Goal: Contribute content: Add original content to the website for others to see

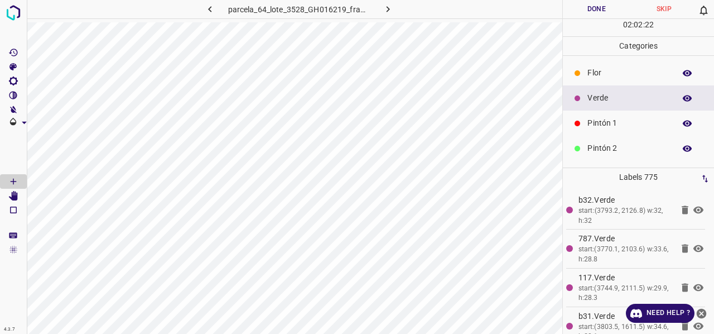
scroll to position [98, 0]
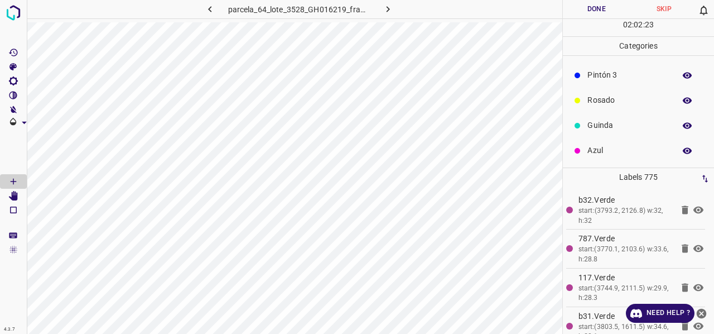
click at [602, 100] on p "Rosado" at bounding box center [628, 100] width 82 height 12
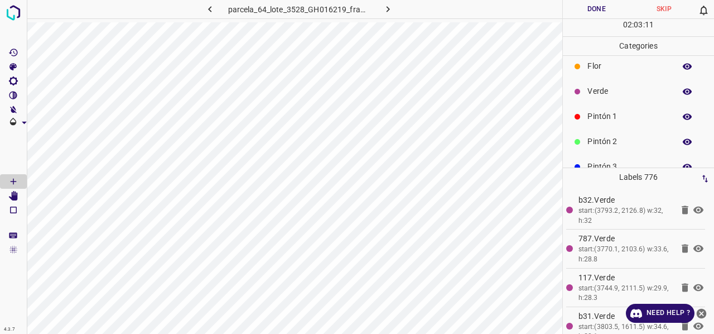
scroll to position [0, 0]
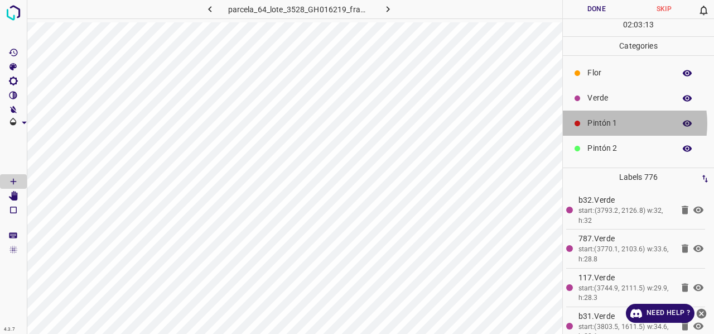
click at [610, 123] on p "Pintón 1" at bounding box center [628, 123] width 82 height 12
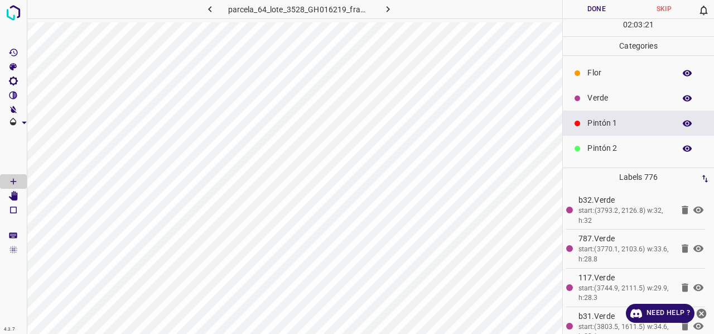
scroll to position [98, 0]
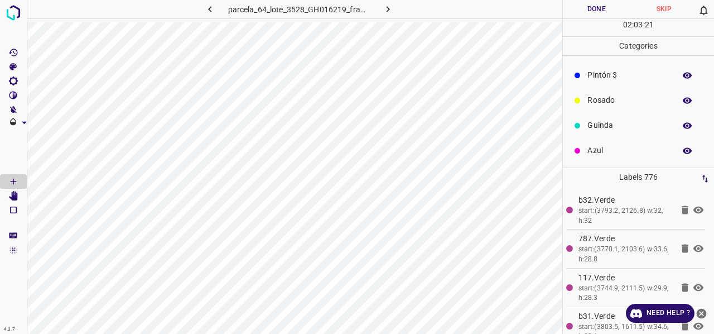
click at [606, 151] on p "Azul" at bounding box center [628, 150] width 82 height 12
click at [603, 123] on p "Pintón 1" at bounding box center [628, 123] width 82 height 12
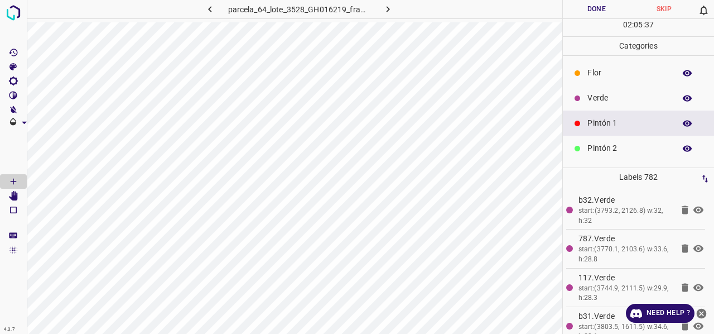
click at [606, 96] on p "Verde" at bounding box center [628, 98] width 82 height 12
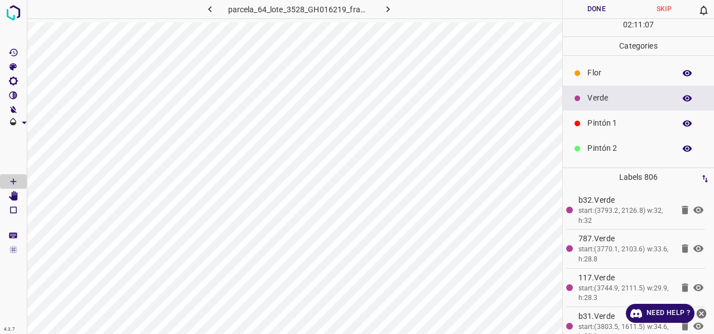
click at [608, 122] on p "Pintón 1" at bounding box center [628, 123] width 82 height 12
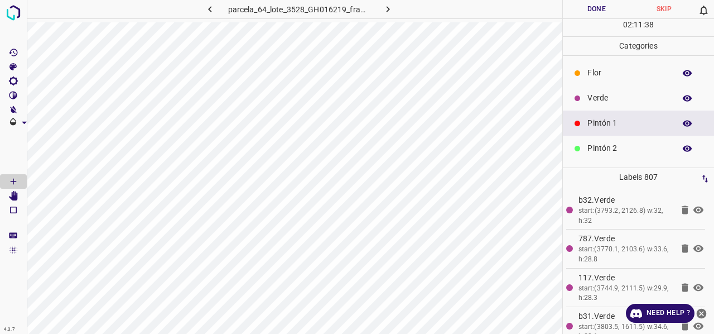
click at [610, 98] on p "Verde" at bounding box center [628, 98] width 82 height 12
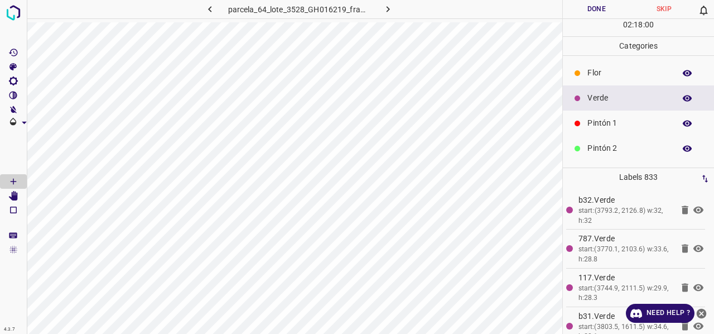
click at [615, 125] on p "Pintón 1" at bounding box center [628, 123] width 82 height 12
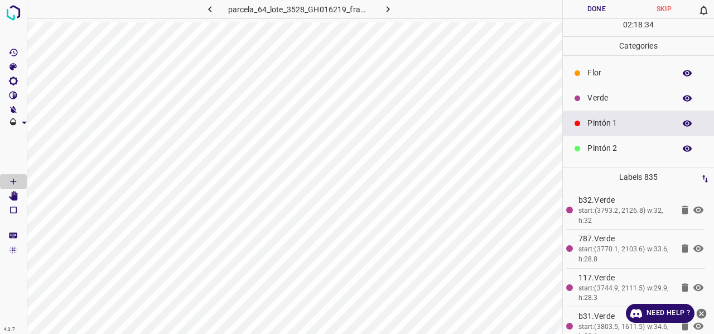
click at [598, 102] on p "Verde" at bounding box center [628, 98] width 82 height 12
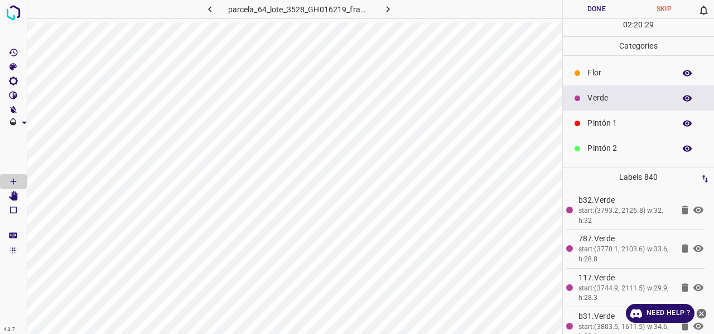
click at [614, 129] on div "Pintón 1" at bounding box center [638, 122] width 151 height 25
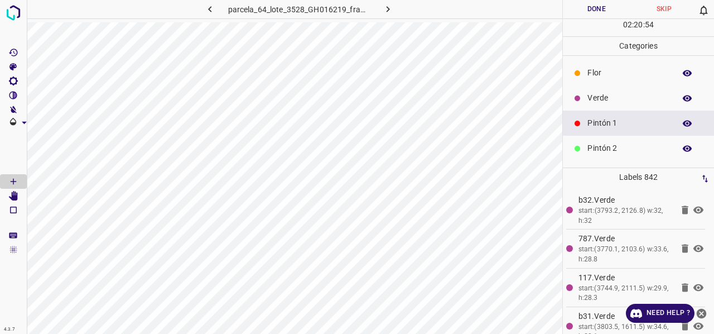
click at [610, 100] on p "Verde" at bounding box center [628, 98] width 82 height 12
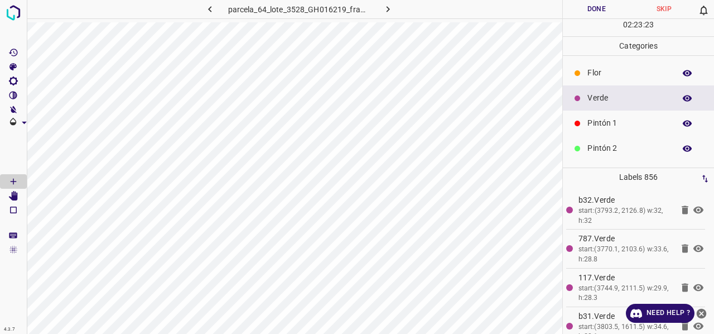
click at [607, 125] on p "Pintón 1" at bounding box center [628, 123] width 82 height 12
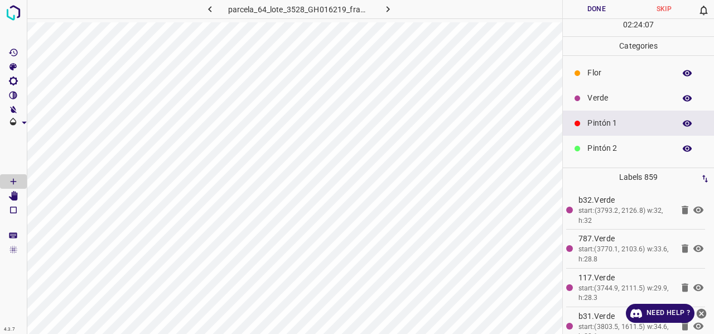
scroll to position [98, 0]
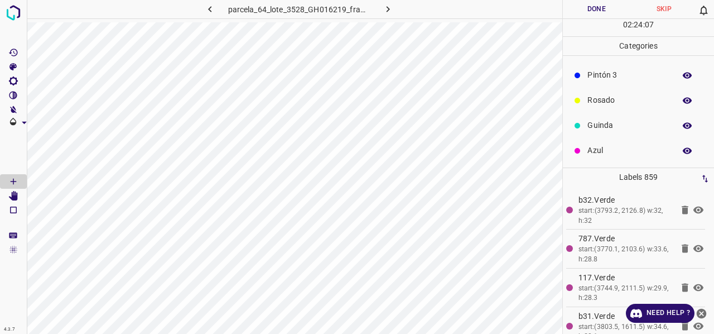
click at [592, 152] on p "Azul" at bounding box center [628, 150] width 82 height 12
click at [605, 99] on p "Verde" at bounding box center [628, 98] width 82 height 12
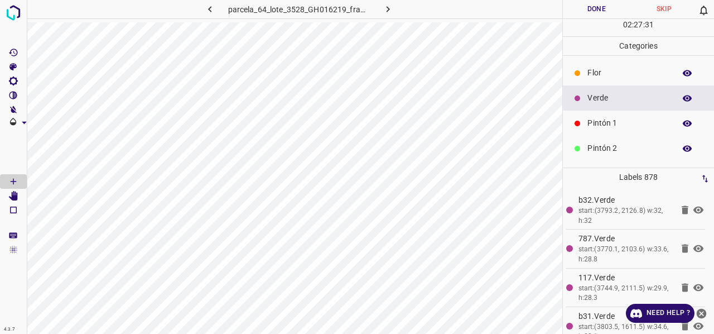
click at [610, 125] on p "Pintón 1" at bounding box center [628, 123] width 82 height 12
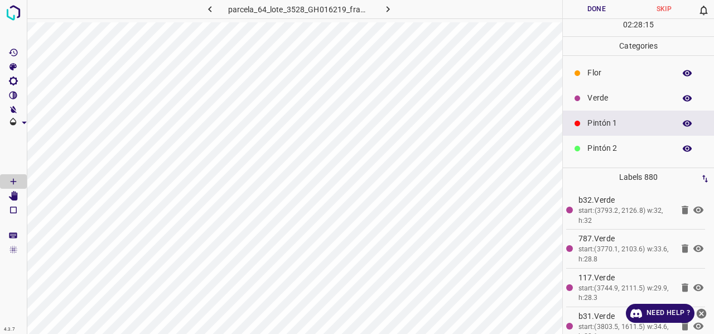
click at [614, 98] on p "Verde" at bounding box center [628, 98] width 82 height 12
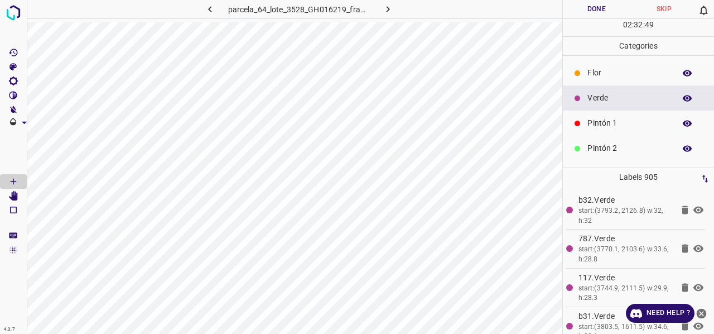
click at [610, 124] on p "Pintón 1" at bounding box center [628, 123] width 82 height 12
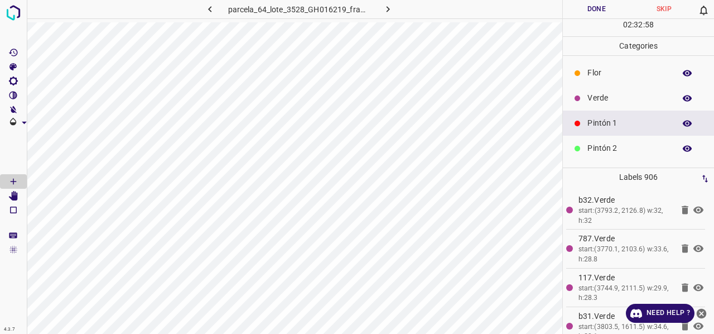
click at [607, 94] on p "Verde" at bounding box center [628, 98] width 82 height 12
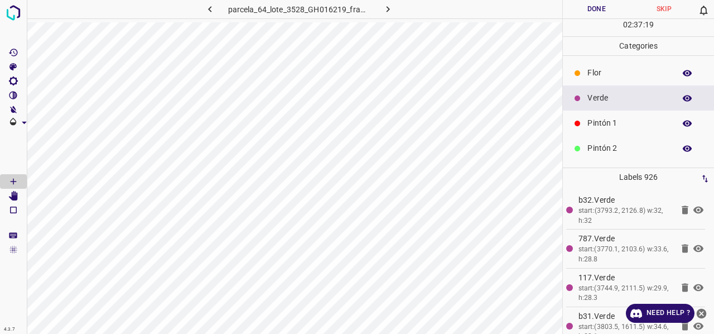
click at [618, 147] on p "Pintón 2" at bounding box center [628, 148] width 82 height 12
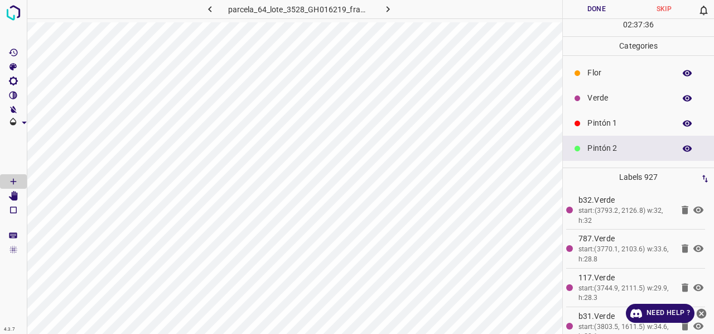
click at [611, 124] on p "Pintón 1" at bounding box center [628, 123] width 82 height 12
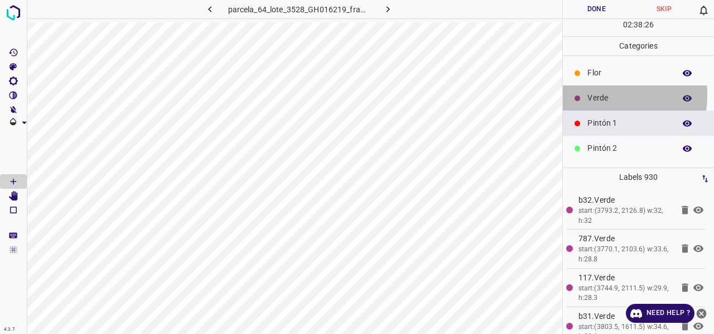
click at [603, 94] on p "Verde" at bounding box center [628, 98] width 82 height 12
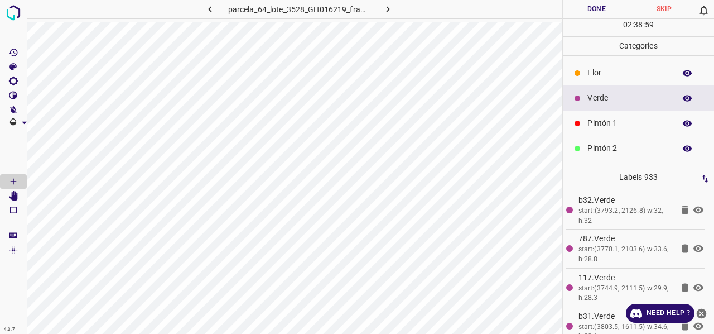
click at [610, 125] on p "Pintón 1" at bounding box center [628, 123] width 82 height 12
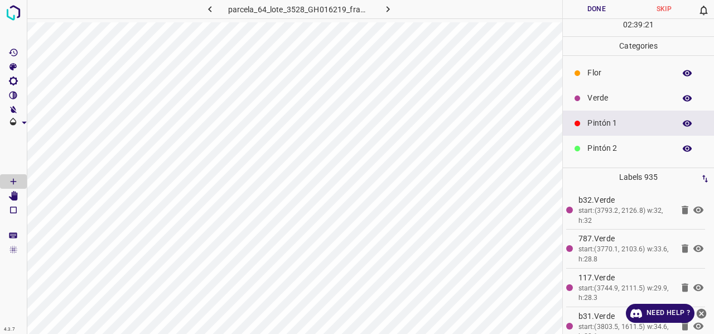
click at [615, 98] on p "Verde" at bounding box center [628, 98] width 82 height 12
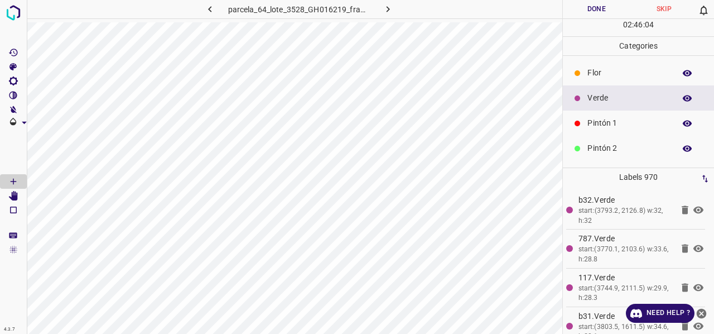
scroll to position [98, 0]
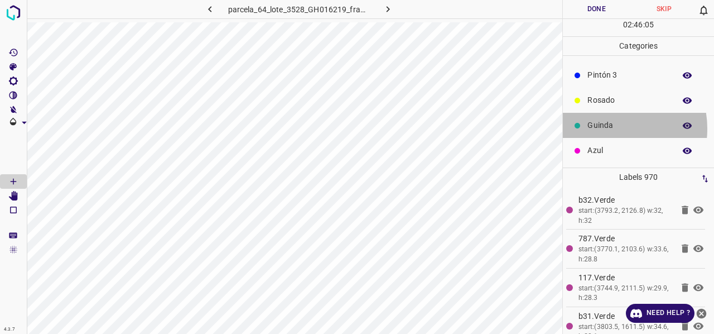
click at [608, 128] on p "Guinda" at bounding box center [628, 125] width 82 height 12
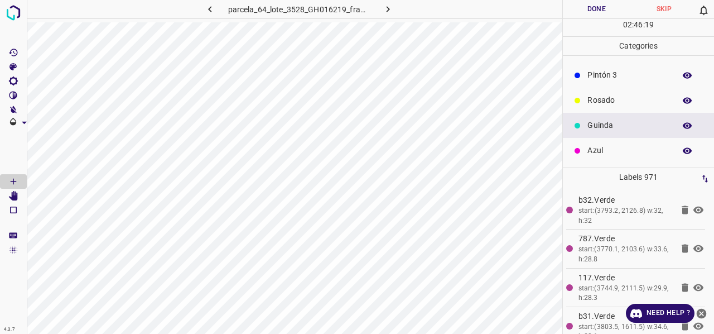
scroll to position [0, 0]
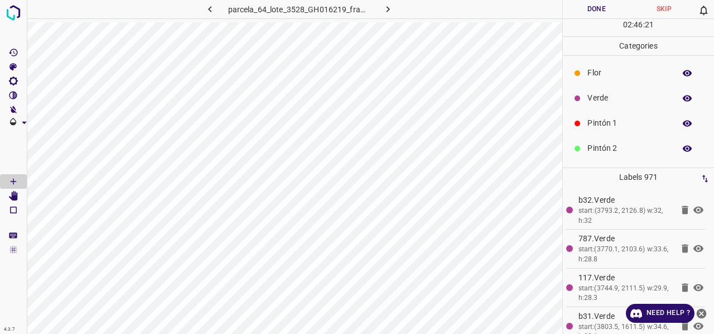
click at [605, 124] on p "Pintón 1" at bounding box center [628, 123] width 82 height 12
click at [603, 99] on p "Verde" at bounding box center [628, 98] width 82 height 12
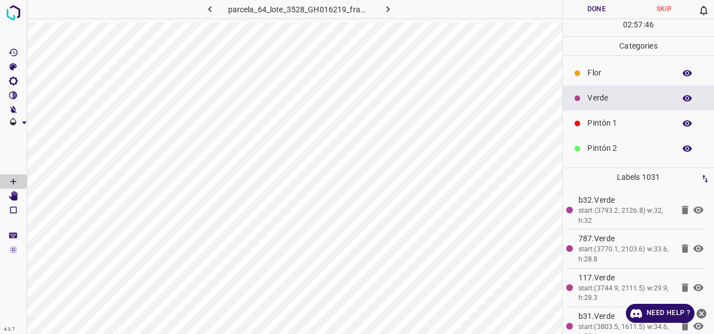
click at [600, 125] on p "Pintón 1" at bounding box center [628, 123] width 82 height 12
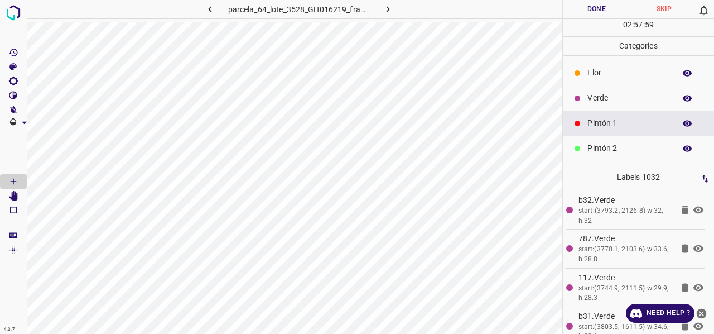
click at [604, 96] on p "Verde" at bounding box center [628, 98] width 82 height 12
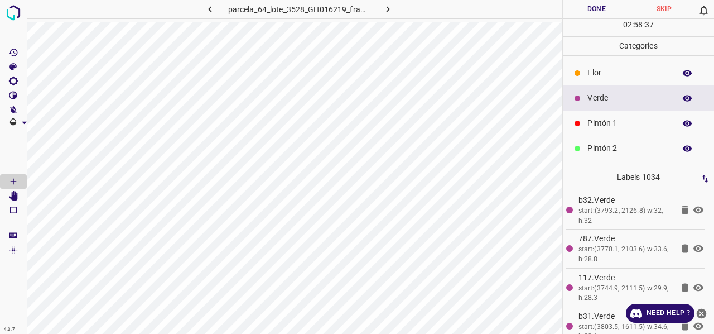
click at [615, 125] on p "Pintón 1" at bounding box center [628, 123] width 82 height 12
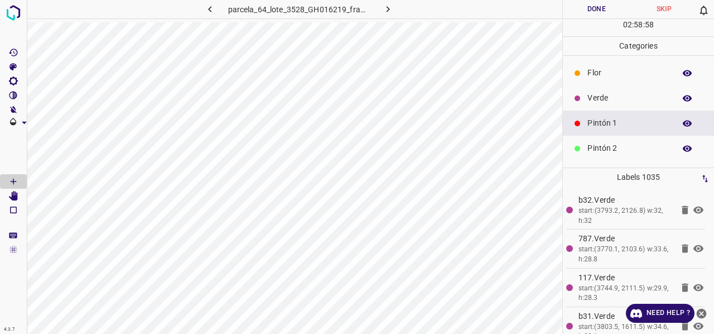
click at [610, 98] on p "Verde" at bounding box center [628, 98] width 82 height 12
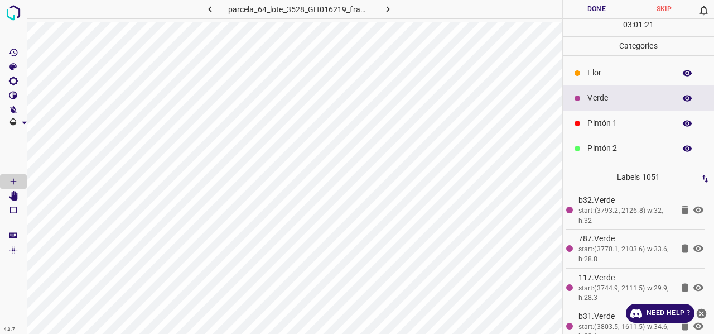
click at [627, 124] on p "Pintón 1" at bounding box center [628, 123] width 82 height 12
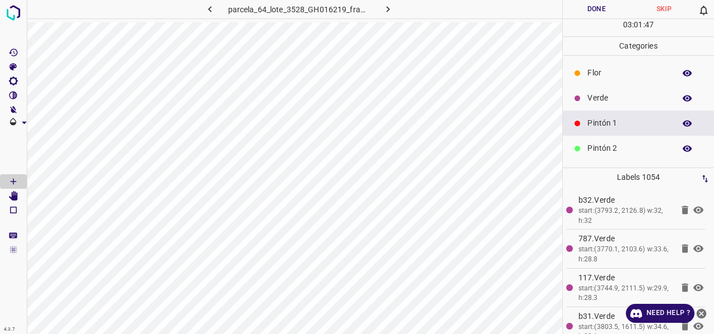
click at [606, 98] on p "Verde" at bounding box center [628, 98] width 82 height 12
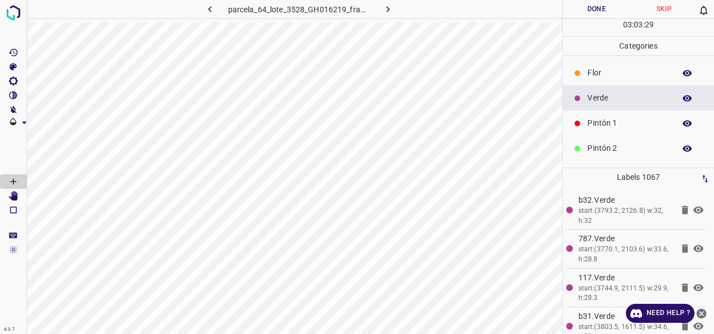
click at [620, 123] on p "Pintón 1" at bounding box center [628, 123] width 82 height 12
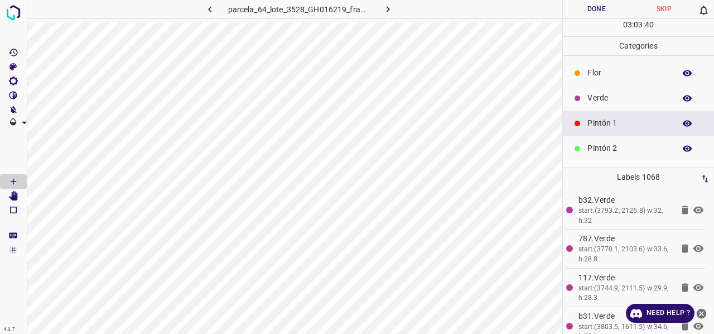
click at [607, 102] on p "Verde" at bounding box center [628, 98] width 82 height 12
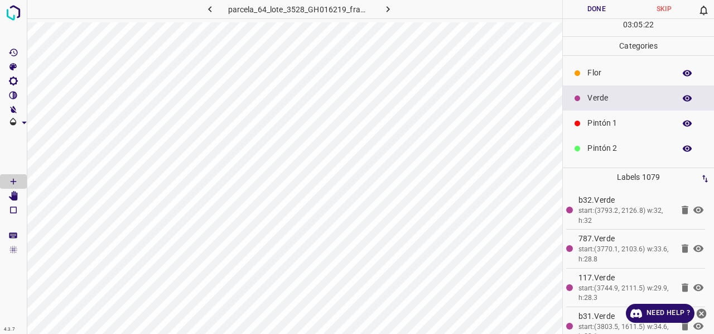
click at [607, 125] on p "Pintón 1" at bounding box center [628, 123] width 82 height 12
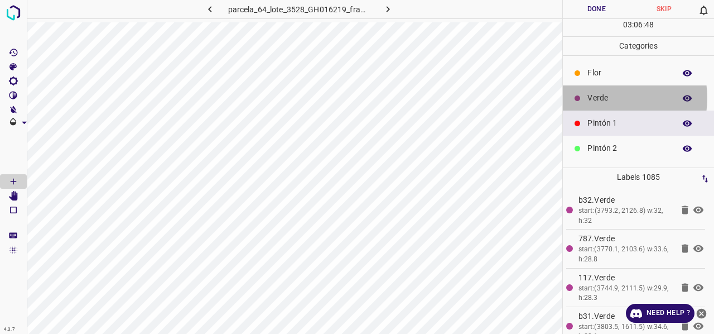
click at [610, 97] on p "Verde" at bounding box center [628, 98] width 82 height 12
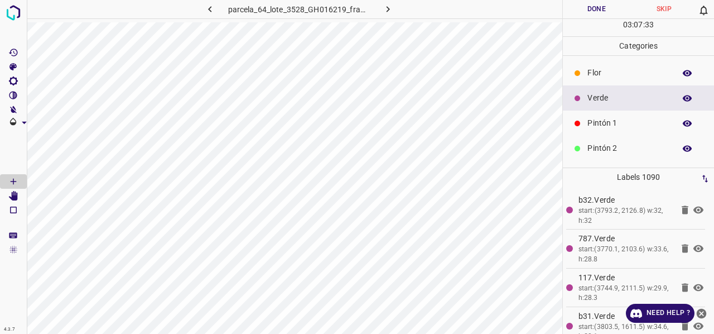
scroll to position [98, 0]
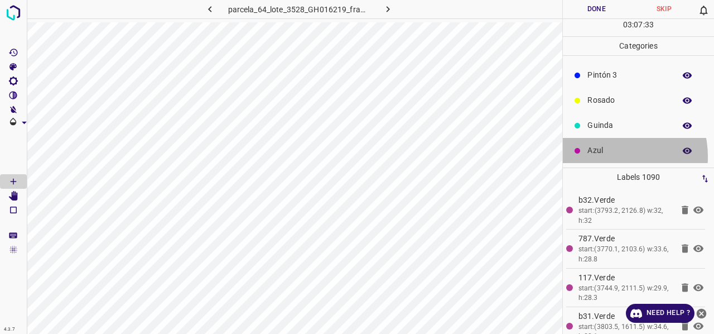
click at [608, 156] on div "Azul" at bounding box center [638, 150] width 151 height 25
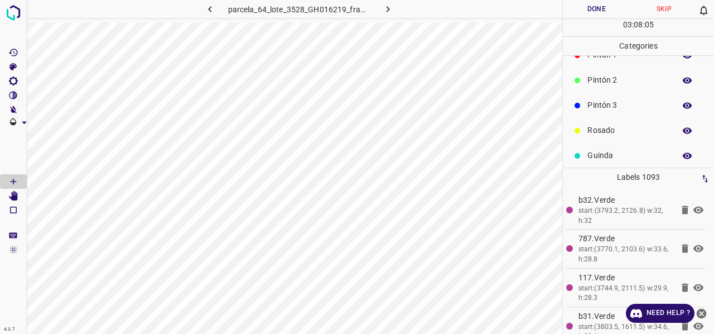
scroll to position [0, 0]
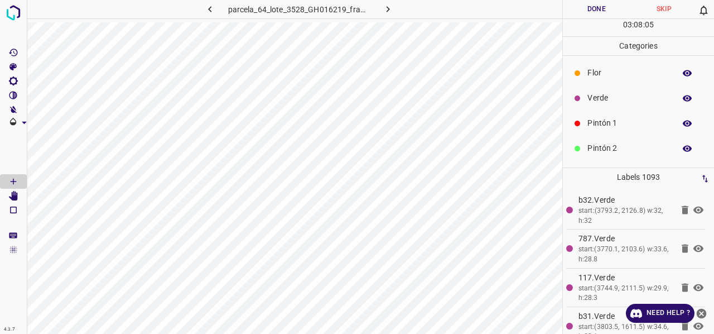
click at [614, 123] on p "Pintón 1" at bounding box center [628, 123] width 82 height 12
click at [610, 92] on p "Verde" at bounding box center [628, 98] width 82 height 12
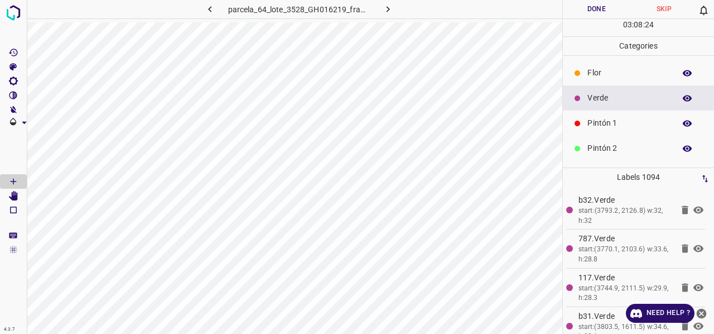
click at [615, 123] on p "Pintón 1" at bounding box center [628, 123] width 82 height 12
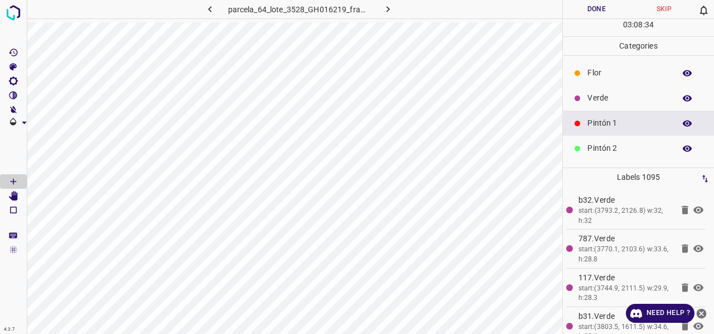
click at [611, 102] on p "Verde" at bounding box center [628, 98] width 82 height 12
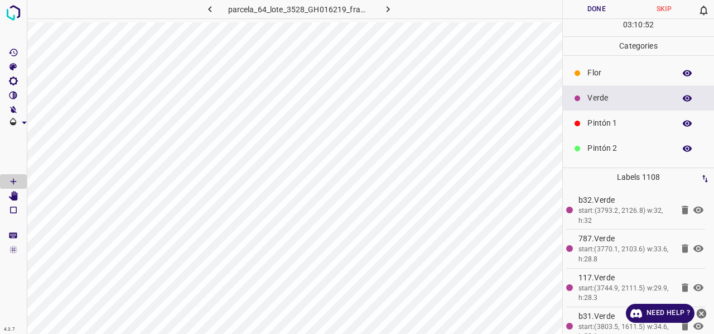
click at [611, 125] on p "Pintón 1" at bounding box center [628, 123] width 82 height 12
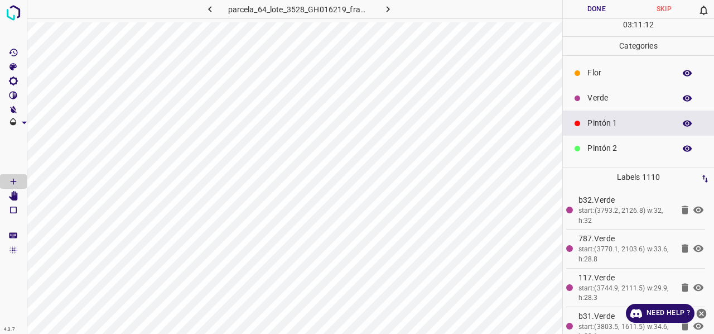
scroll to position [98, 0]
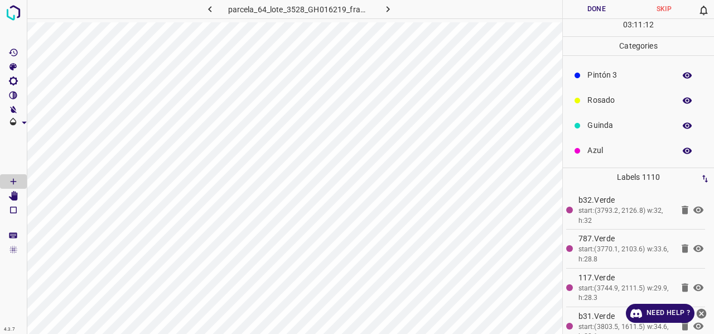
click at [592, 152] on p "Azul" at bounding box center [628, 150] width 82 height 12
click at [611, 101] on p "Verde" at bounding box center [628, 98] width 82 height 12
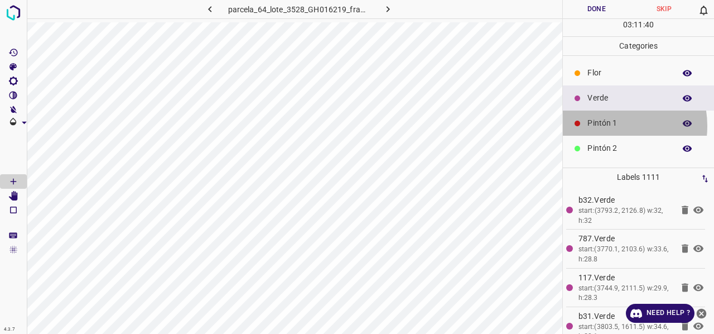
click at [608, 125] on p "Pintón 1" at bounding box center [628, 123] width 82 height 12
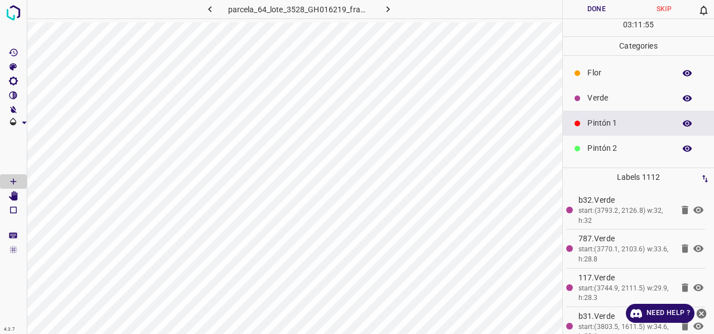
click at [605, 152] on p "Pintón 2" at bounding box center [628, 148] width 82 height 12
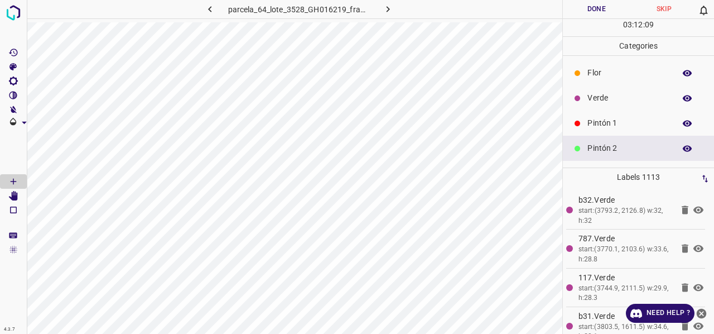
click at [601, 101] on p "Verde" at bounding box center [628, 98] width 82 height 12
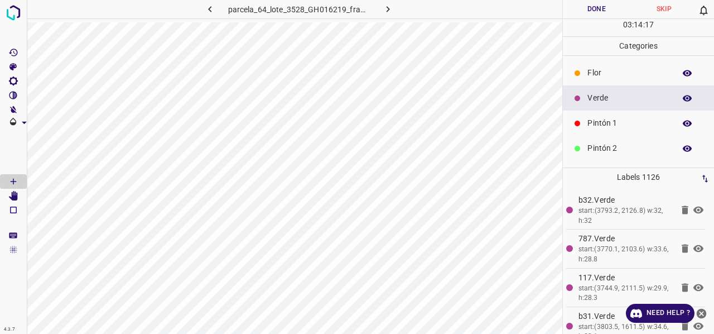
click at [603, 77] on p "Flor" at bounding box center [628, 73] width 82 height 12
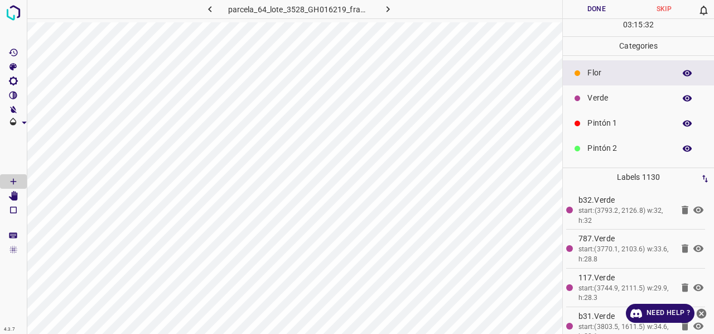
click at [606, 98] on p "Verde" at bounding box center [628, 98] width 82 height 12
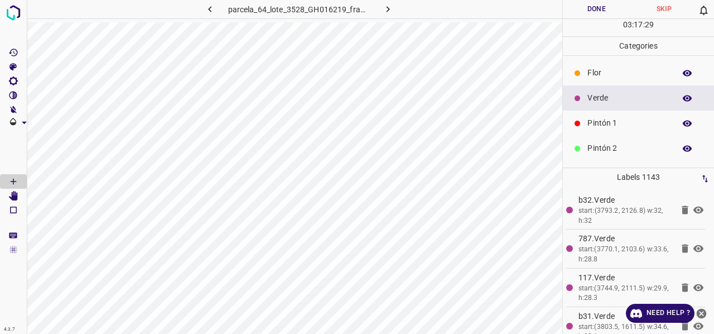
scroll to position [98, 0]
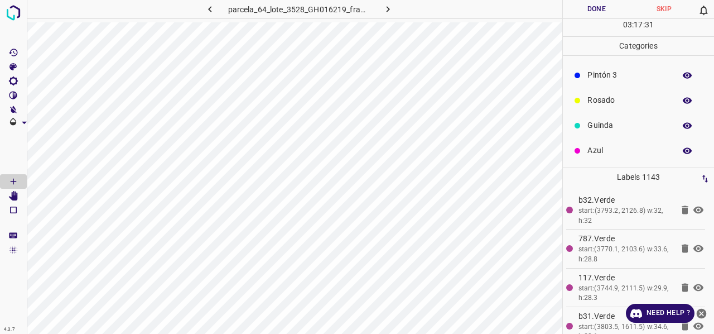
click at [605, 151] on p "Azul" at bounding box center [628, 150] width 82 height 12
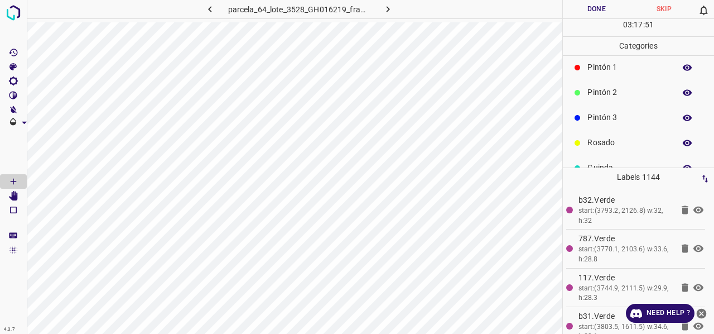
scroll to position [0, 0]
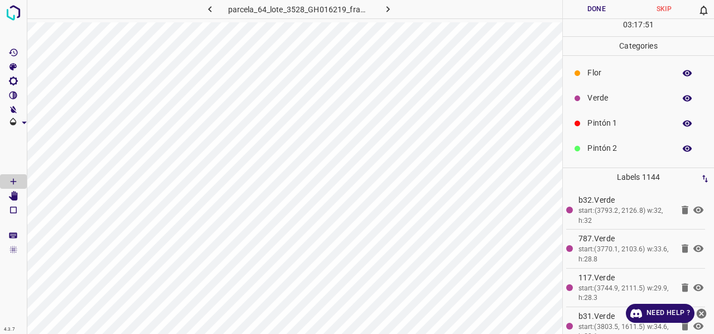
click at [602, 96] on p "Verde" at bounding box center [628, 98] width 82 height 12
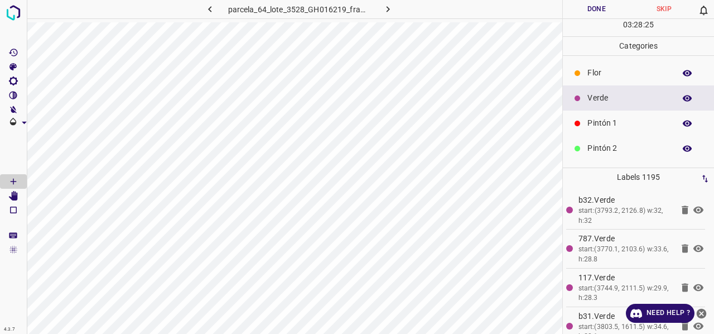
scroll to position [98, 0]
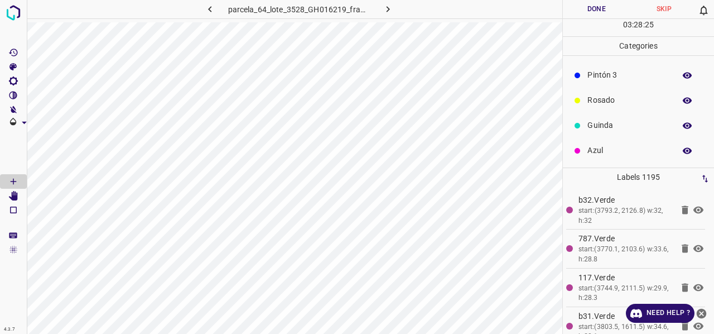
click at [600, 152] on p "Azul" at bounding box center [628, 150] width 82 height 12
click at [621, 127] on p "Guinda" at bounding box center [628, 125] width 82 height 12
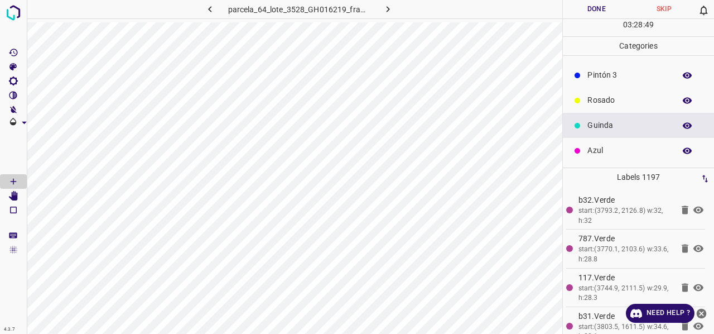
scroll to position [0, 0]
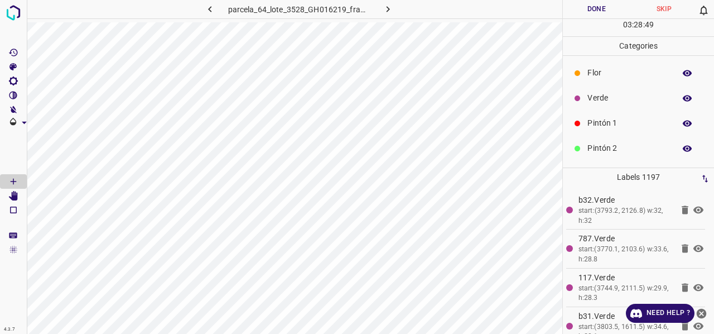
click at [606, 123] on p "Pintón 1" at bounding box center [628, 123] width 82 height 12
click at [603, 99] on p "Verde" at bounding box center [628, 98] width 82 height 12
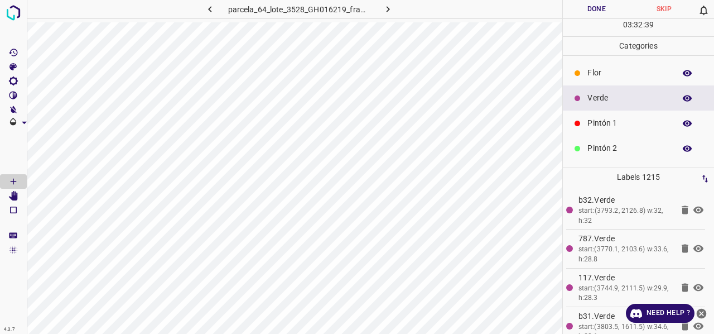
scroll to position [98, 0]
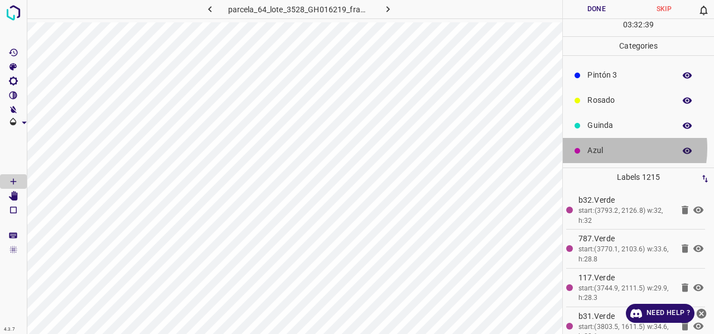
click at [606, 151] on p "Azul" at bounding box center [628, 150] width 82 height 12
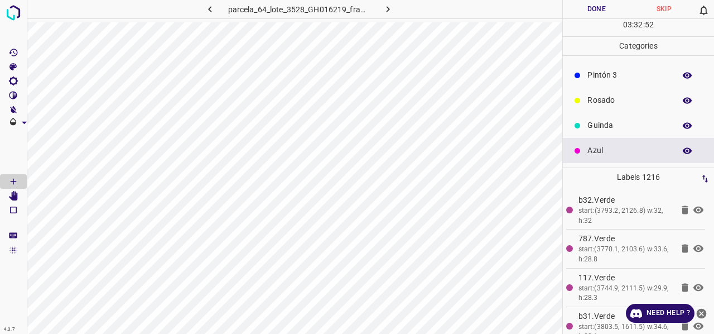
scroll to position [0, 0]
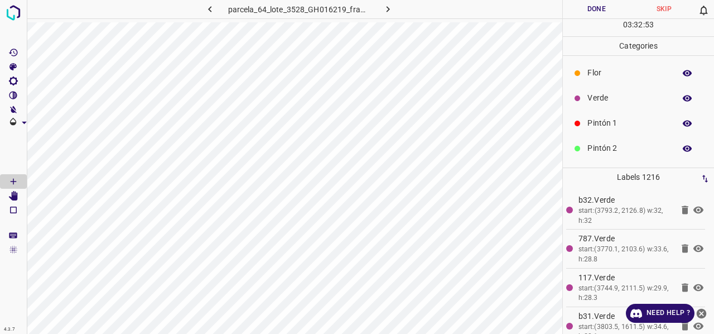
click at [608, 150] on p "Pintón 2" at bounding box center [628, 148] width 82 height 12
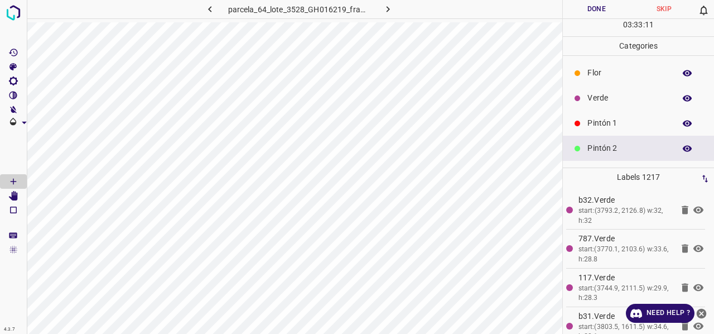
click at [602, 125] on p "Pintón 1" at bounding box center [628, 123] width 82 height 12
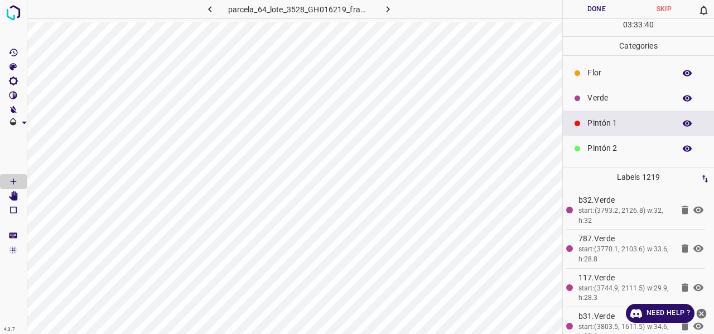
click at [610, 100] on p "Verde" at bounding box center [628, 98] width 82 height 12
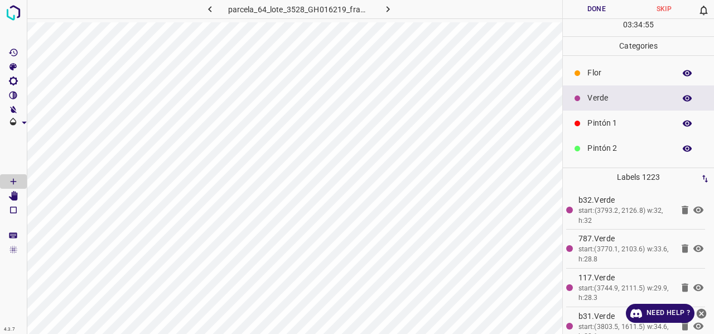
click at [611, 124] on p "Pintón 1" at bounding box center [628, 123] width 82 height 12
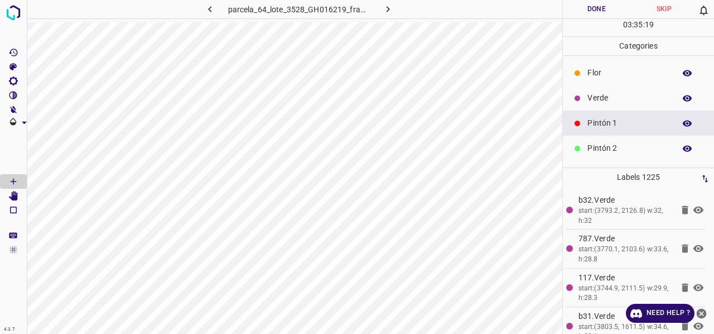
click at [611, 98] on p "Verde" at bounding box center [628, 98] width 82 height 12
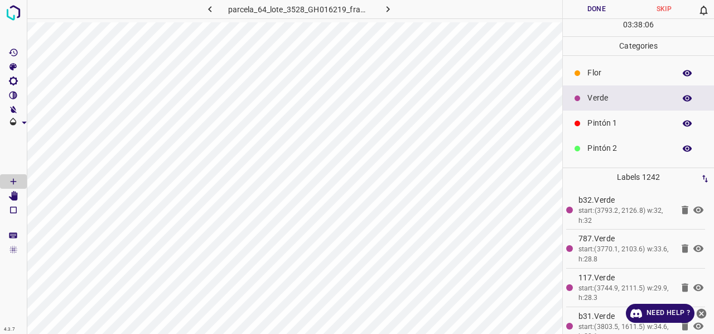
click at [614, 151] on p "Pintón 2" at bounding box center [628, 148] width 82 height 12
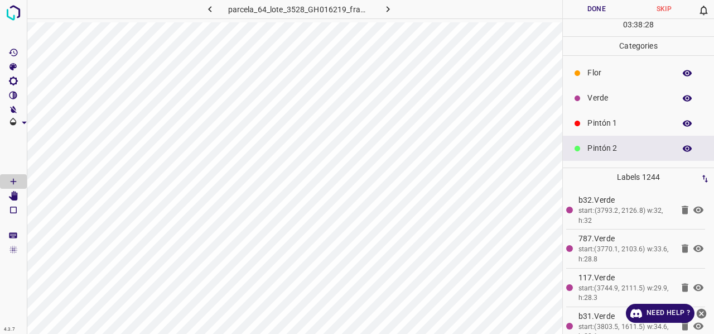
click at [607, 243] on p "Azul" at bounding box center [628, 249] width 82 height 12
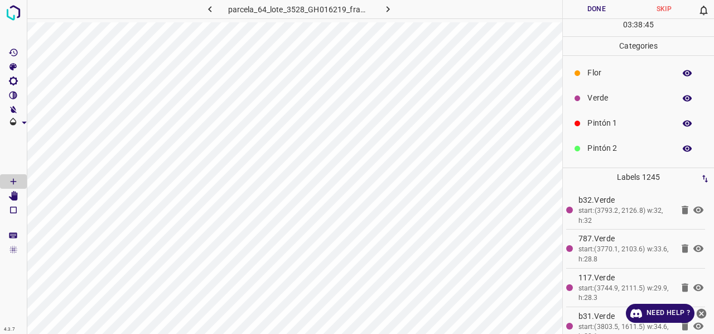
click at [609, 124] on p "Pintón 1" at bounding box center [628, 123] width 82 height 12
click at [620, 98] on p "Verde" at bounding box center [628, 98] width 82 height 12
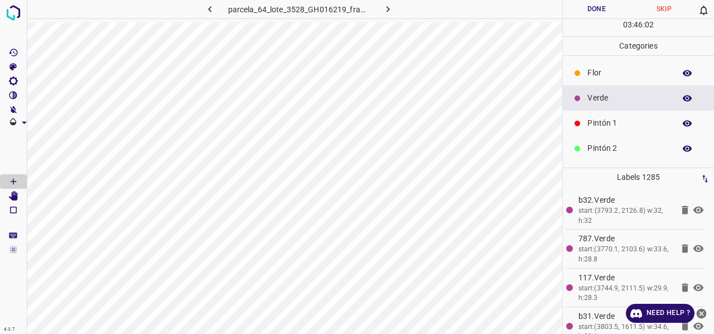
scroll to position [98, 0]
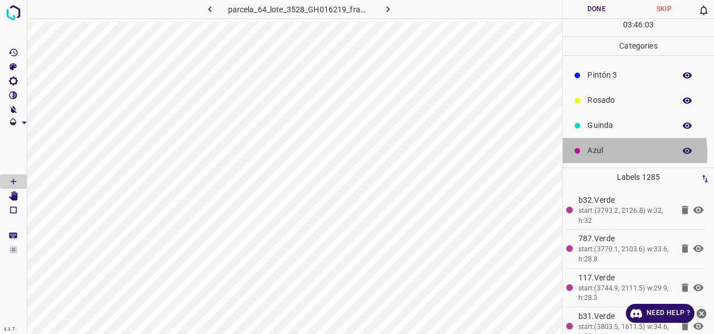
click at [603, 152] on p "Azul" at bounding box center [628, 150] width 82 height 12
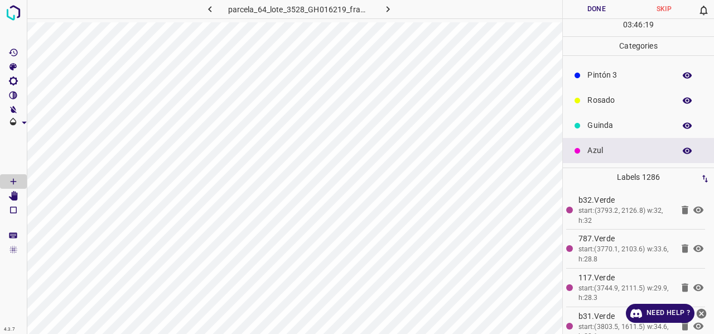
click at [608, 6] on p "Verde" at bounding box center [628, 0] width 82 height 12
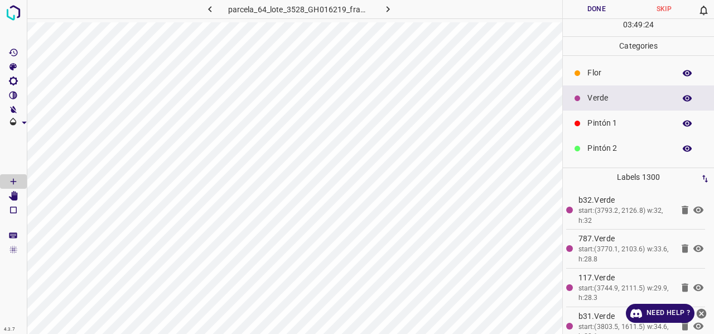
click at [605, 125] on p "Pintón 1" at bounding box center [628, 123] width 82 height 12
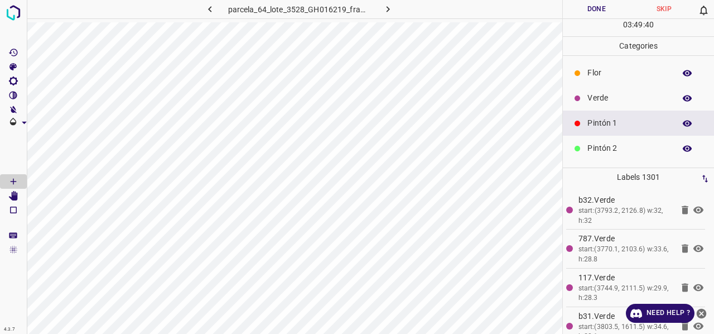
click at [602, 100] on p "Verde" at bounding box center [628, 98] width 82 height 12
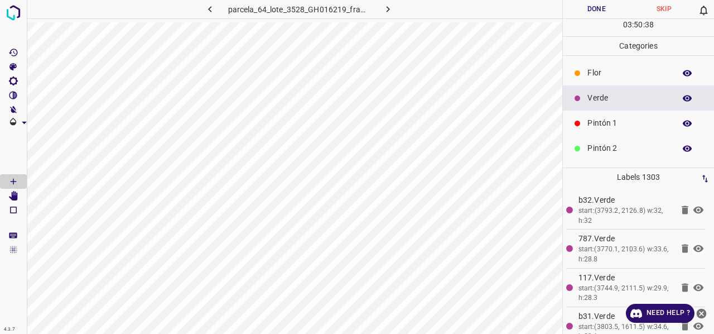
scroll to position [98, 0]
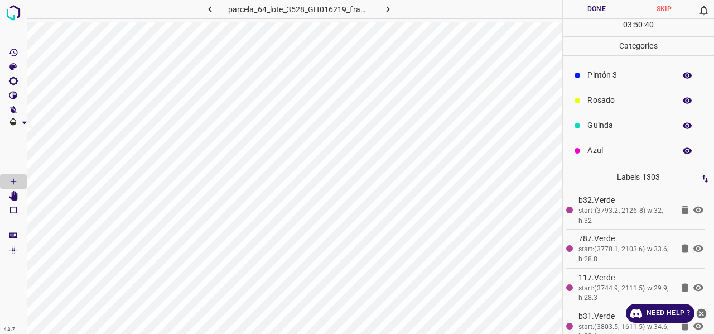
click at [611, 152] on p "Azul" at bounding box center [628, 150] width 82 height 12
click at [611, 130] on p "Guinda" at bounding box center [628, 125] width 82 height 12
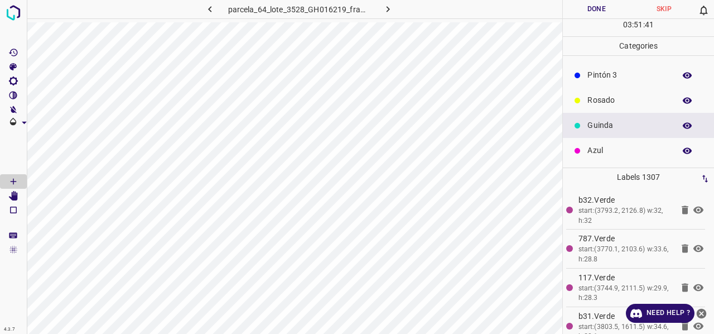
click at [604, 6] on p "Verde" at bounding box center [628, 0] width 82 height 12
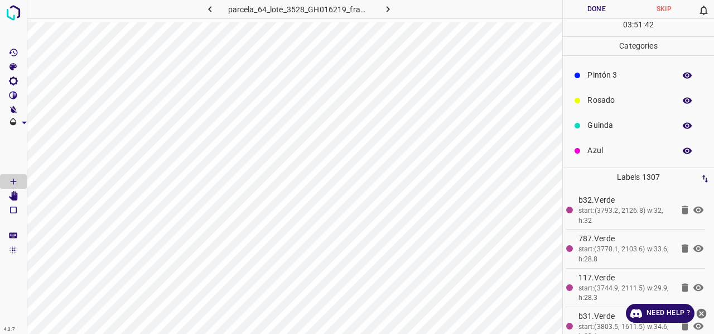
scroll to position [0, 0]
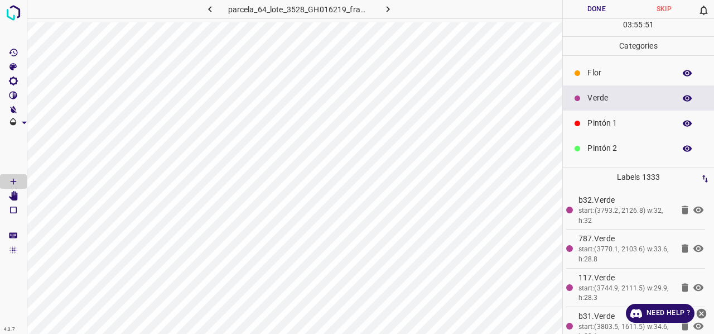
click at [602, 243] on p "Azul" at bounding box center [628, 249] width 82 height 12
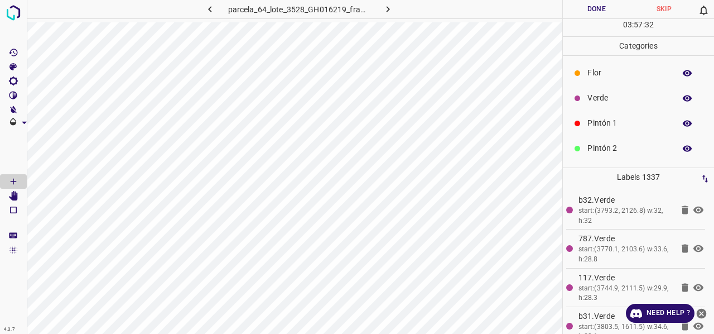
scroll to position [56, 0]
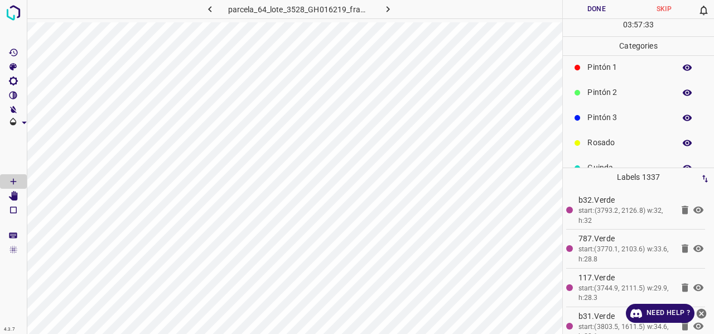
click at [618, 121] on p "Pintón 3" at bounding box center [628, 118] width 82 height 12
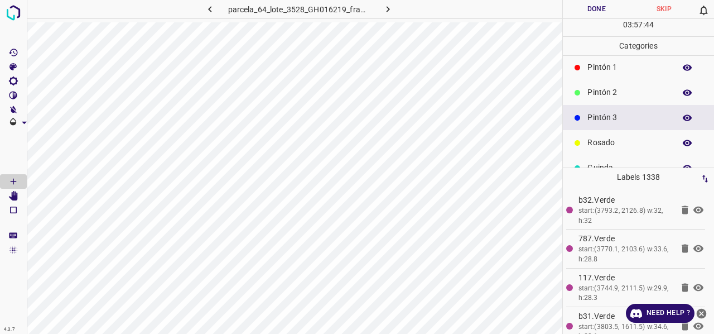
click at [602, 55] on div "Verde" at bounding box center [638, 42] width 151 height 25
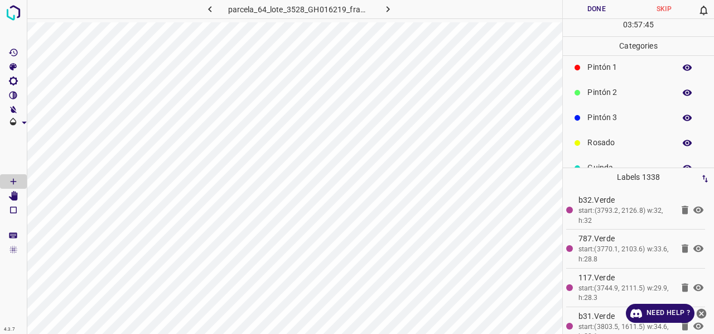
scroll to position [0, 0]
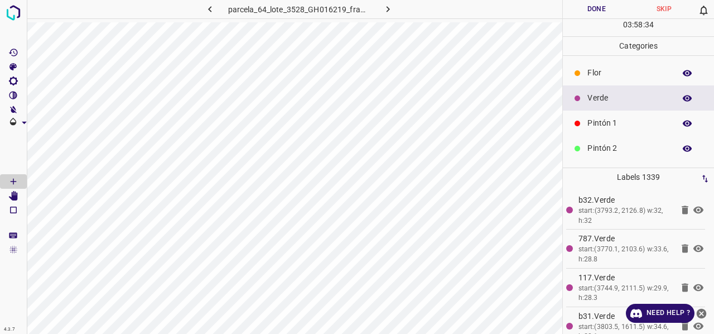
click at [595, 9] on button "Done" at bounding box center [596, 9] width 67 height 18
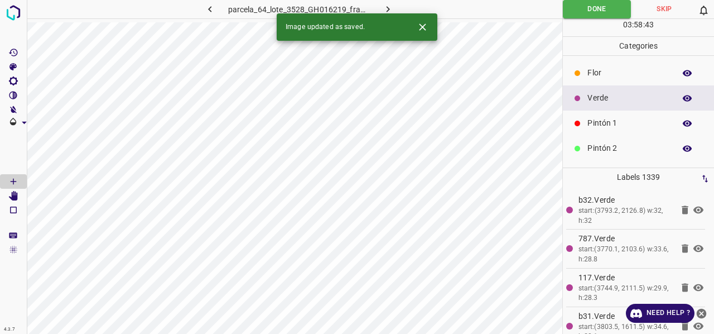
click at [426, 28] on icon "Close" at bounding box center [423, 27] width 12 height 12
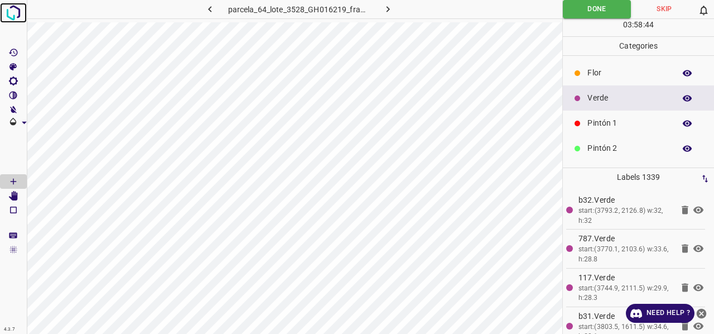
click at [15, 15] on img at bounding box center [13, 13] width 20 height 20
